Goal: Transaction & Acquisition: Purchase product/service

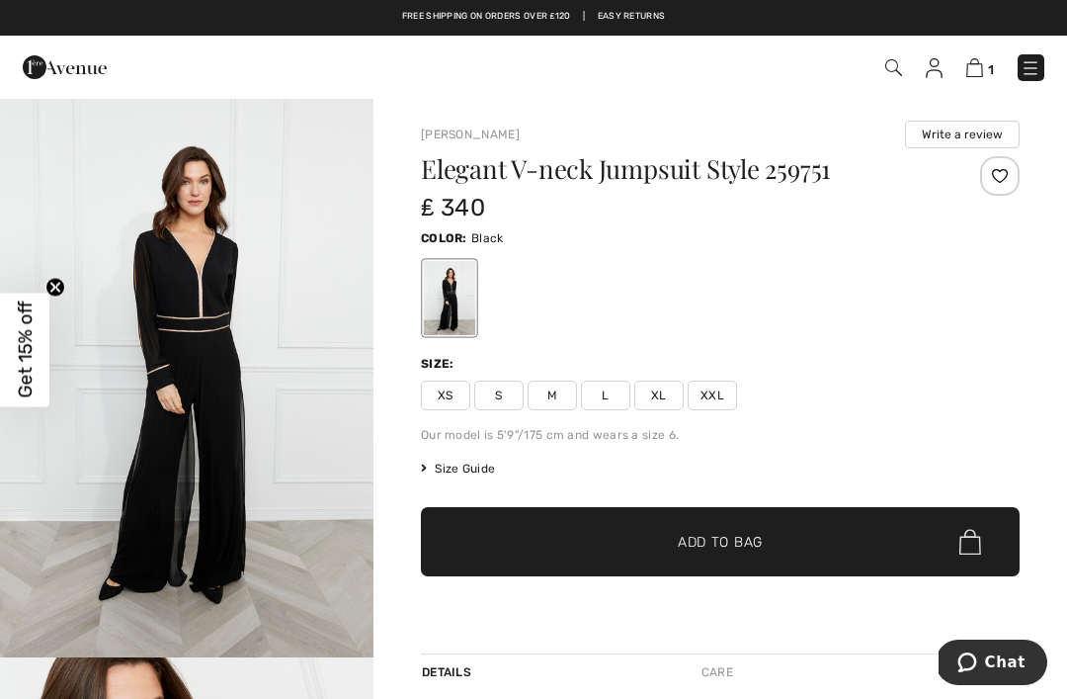
click at [1036, 65] on img at bounding box center [1031, 68] width 20 height 20
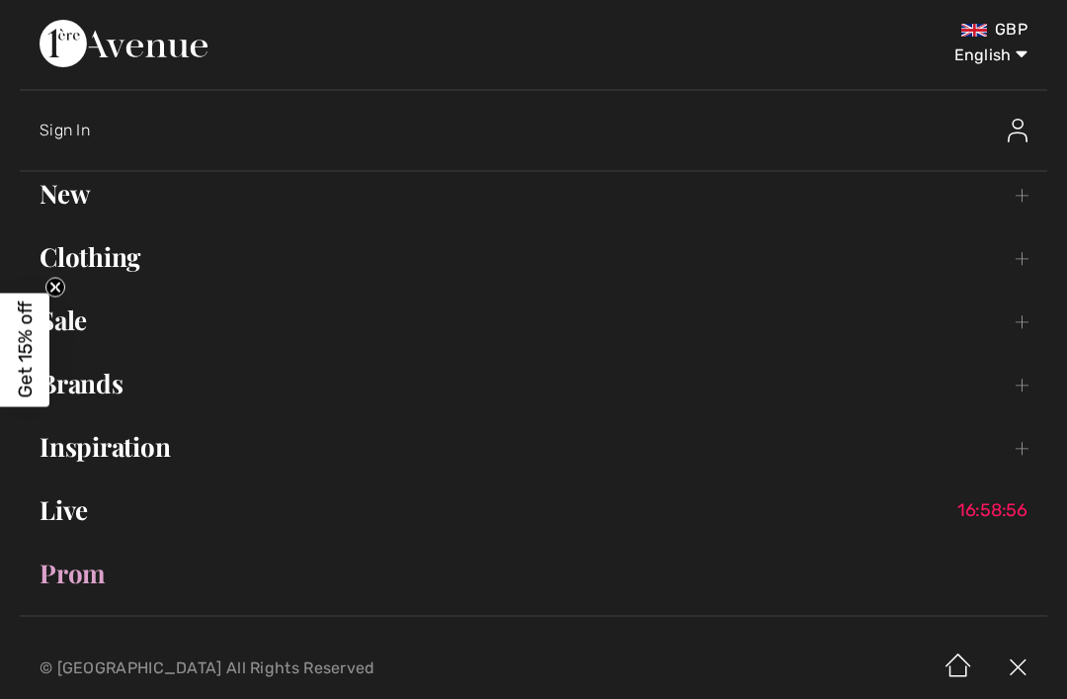
click at [114, 384] on link "Brands Open submenu" at bounding box center [534, 383] width 1028 height 43
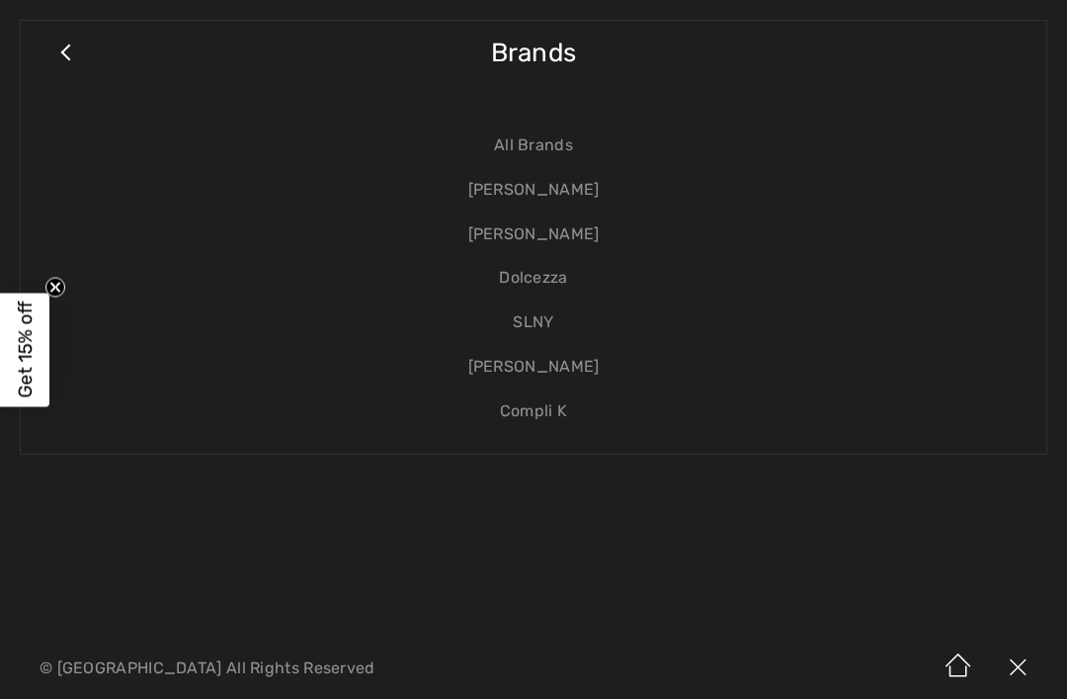
click at [549, 239] on link "[PERSON_NAME]" at bounding box center [534, 234] width 986 height 44
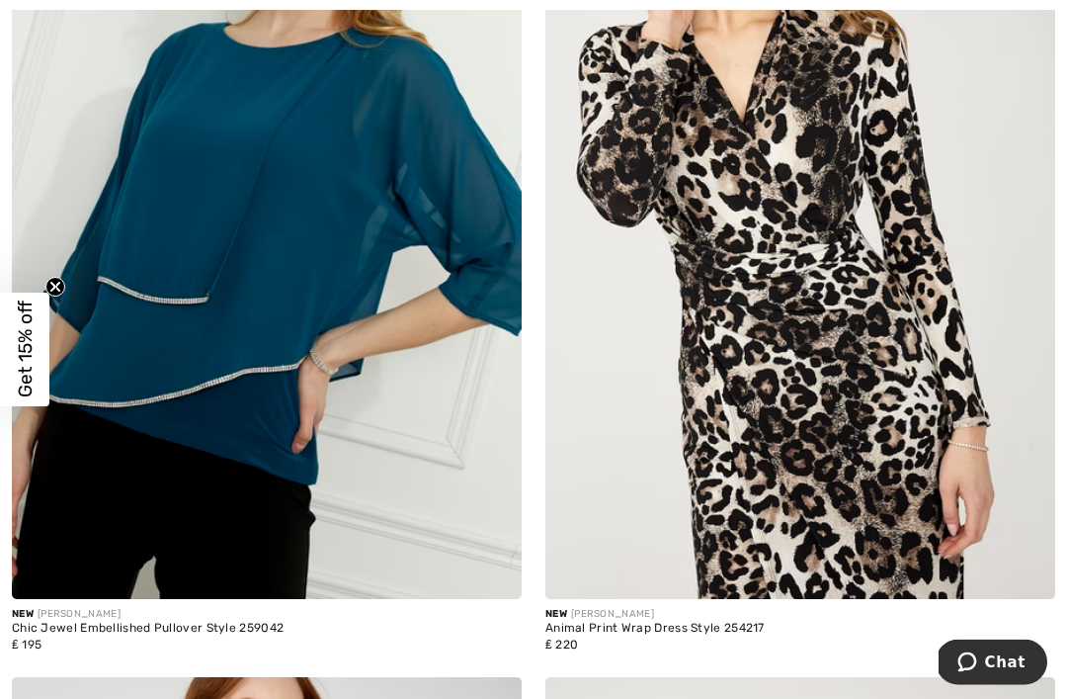
scroll to position [4204, 0]
click at [872, 407] on img at bounding box center [800, 216] width 510 height 765
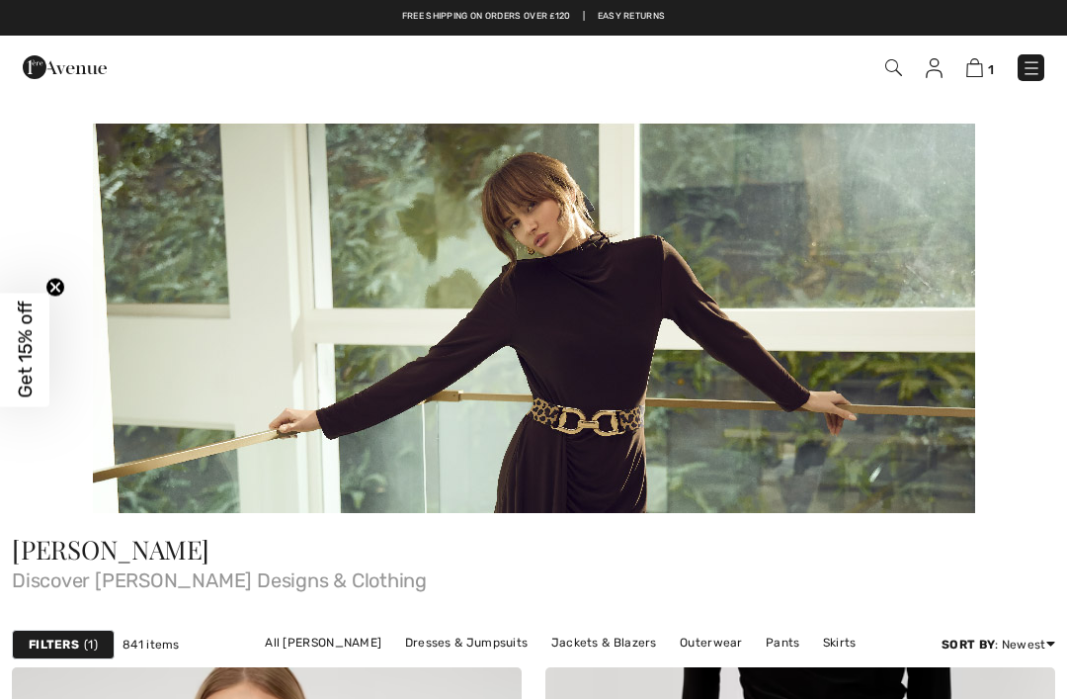
checkbox input "true"
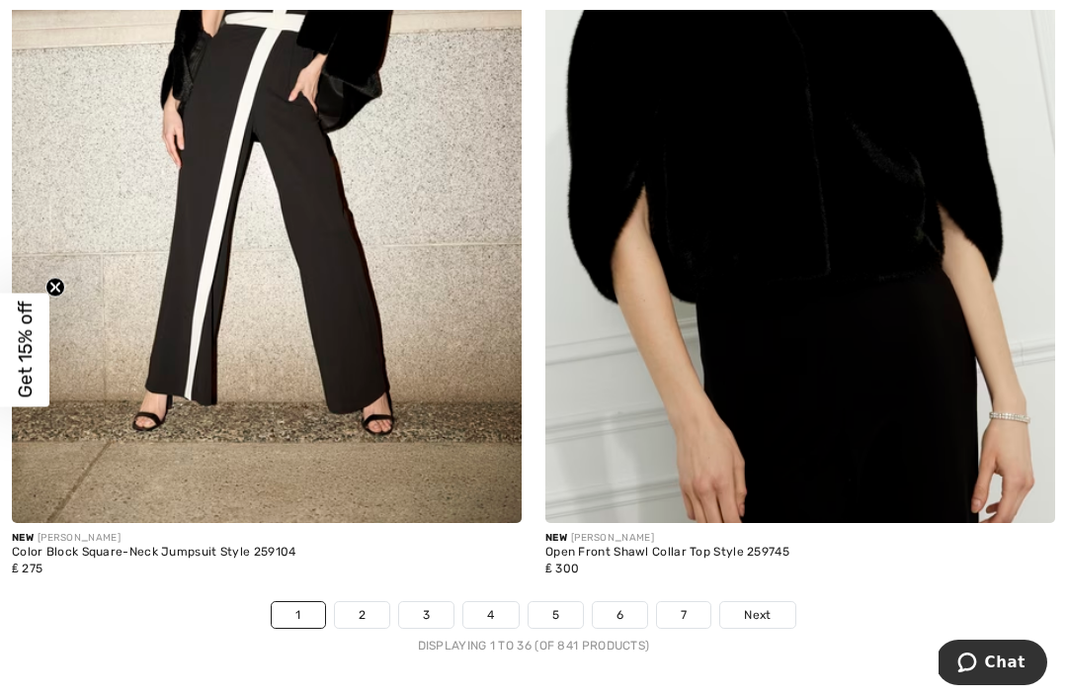
scroll to position [15741, 0]
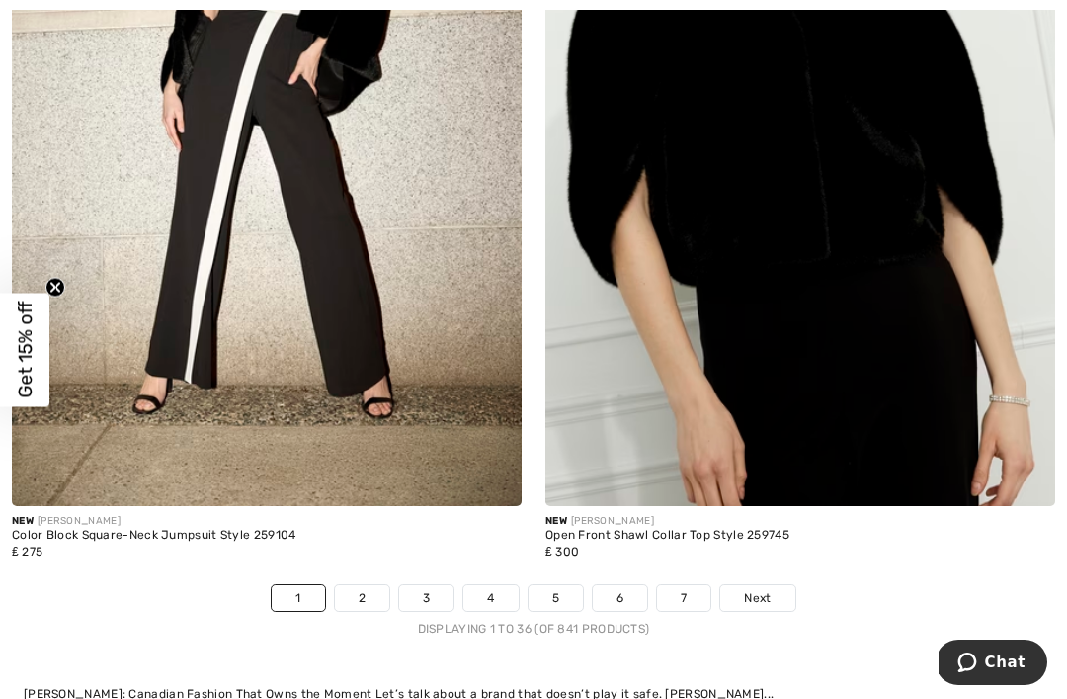
click at [764, 589] on span "Next" at bounding box center [757, 598] width 27 height 18
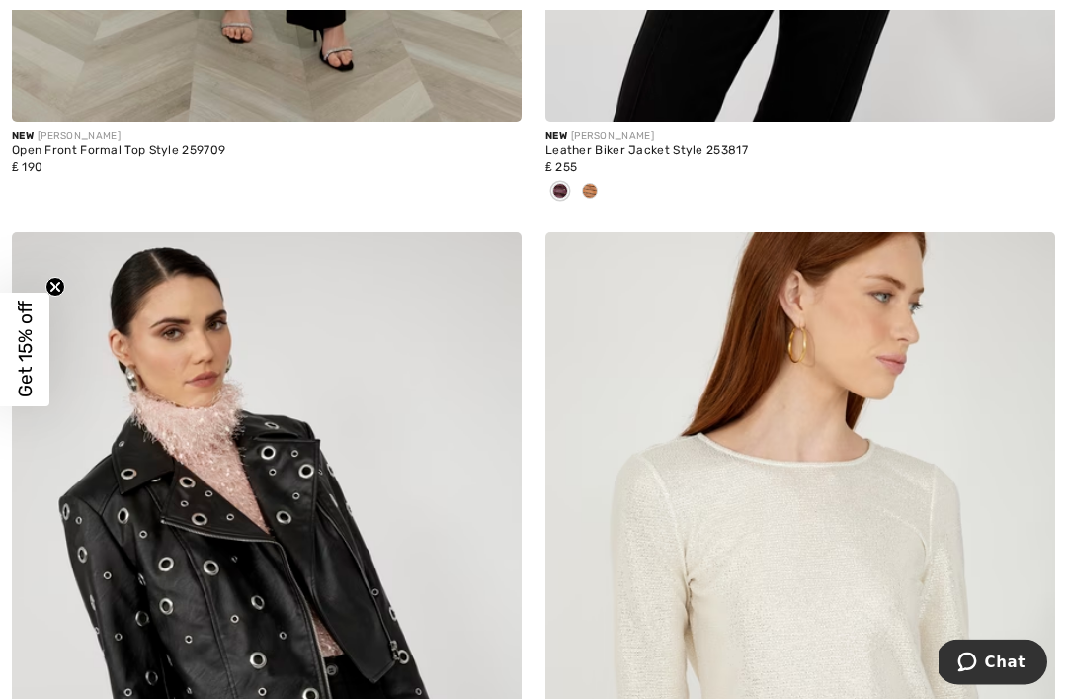
scroll to position [6610, 0]
